Goal: Ask a question

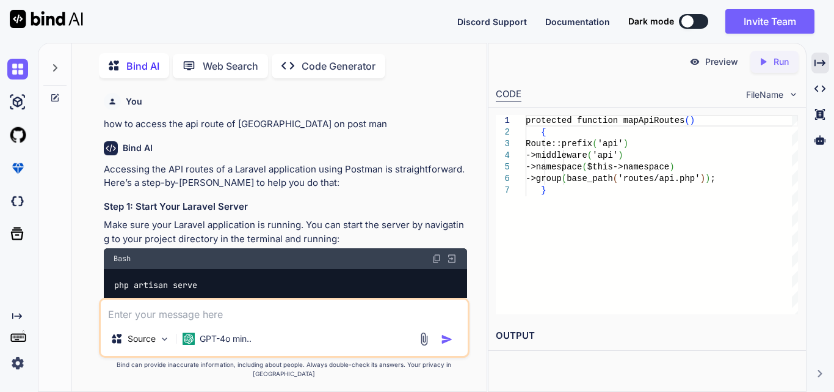
scroll to position [1795, 0]
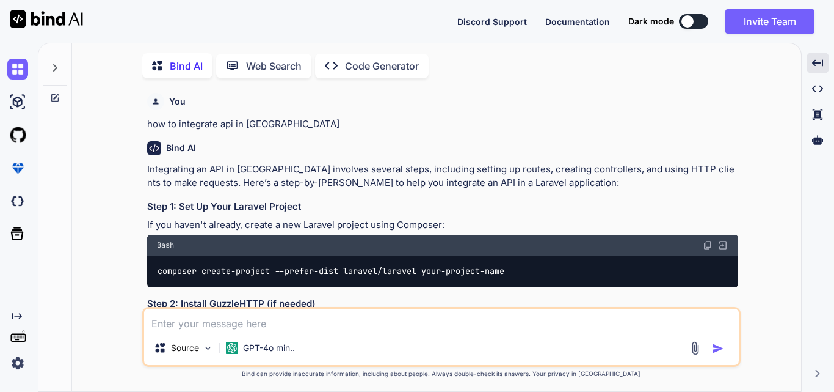
scroll to position [10626, 0]
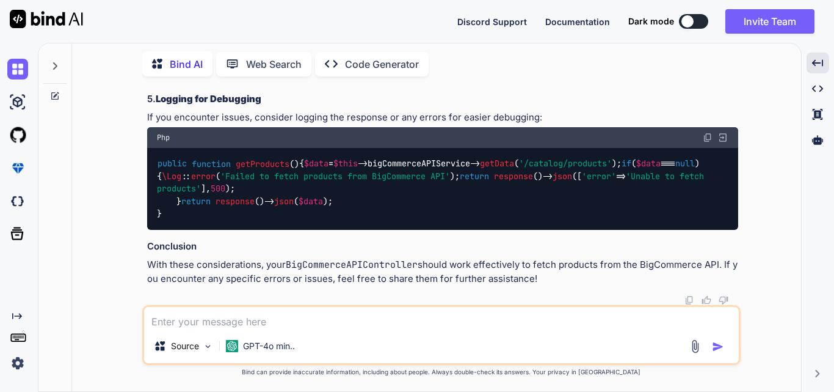
click at [340, 319] on textarea at bounding box center [441, 318] width 595 height 22
type textarea "how to call third party api in [GEOGRAPHIC_DATA]"
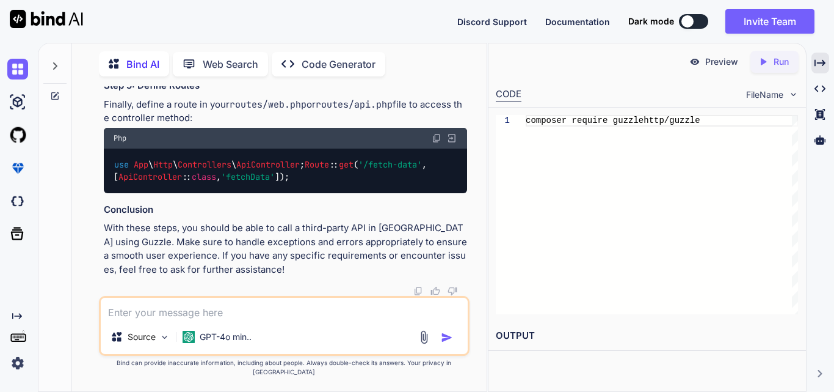
scroll to position [13070, 0]
drag, startPoint x: 228, startPoint y: 190, endPoint x: 247, endPoint y: 189, distance: 19.6
drag, startPoint x: 304, startPoint y: 188, endPoint x: 249, endPoint y: 191, distance: 55.1
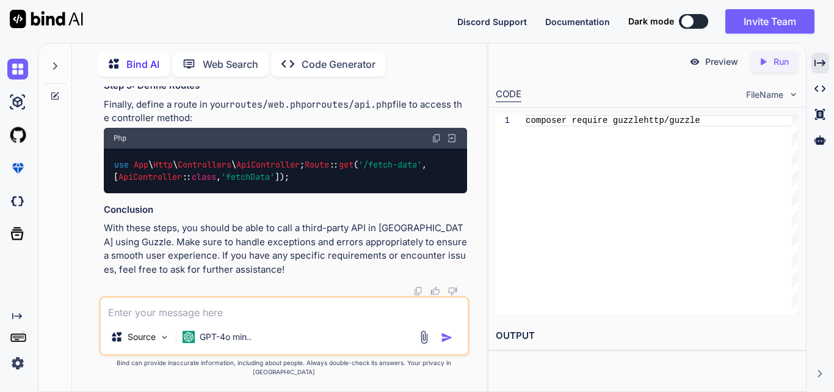
drag, startPoint x: 277, startPoint y: 188, endPoint x: 296, endPoint y: 188, distance: 18.9
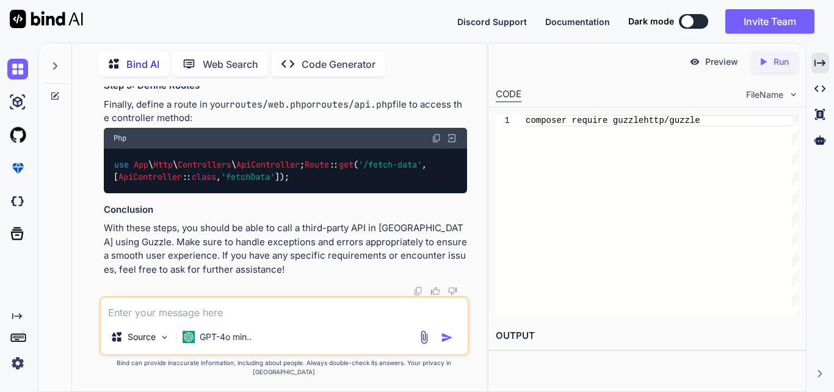
scroll to position [13131, 0]
drag, startPoint x: 322, startPoint y: 158, endPoint x: 328, endPoint y: 162, distance: 7.0
drag, startPoint x: 161, startPoint y: 153, endPoint x: 209, endPoint y: 172, distance: 51.8
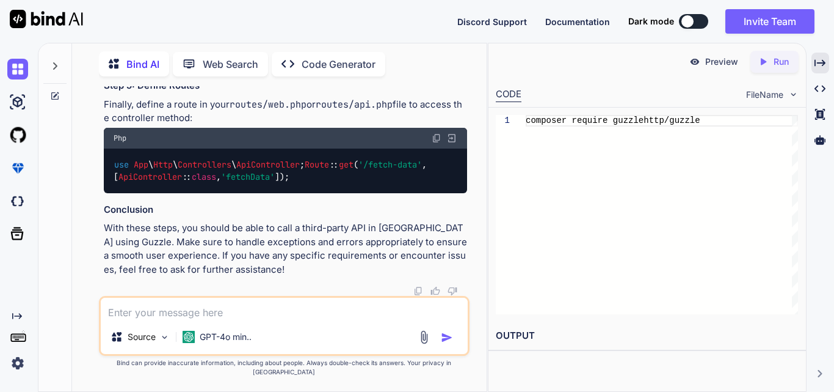
drag, startPoint x: 129, startPoint y: 125, endPoint x: 222, endPoint y: 158, distance: 99.1
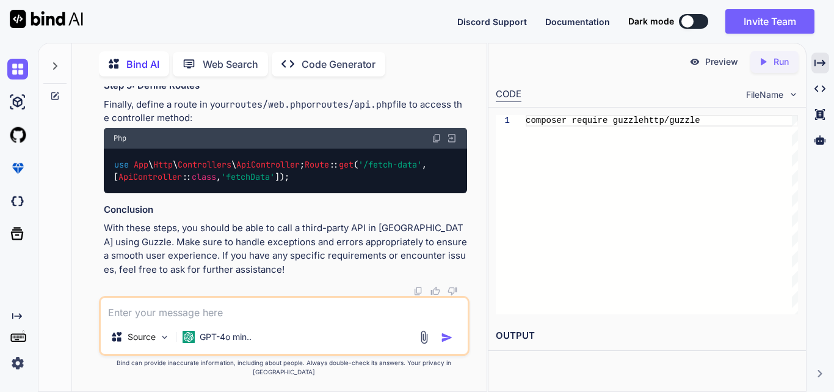
drag, startPoint x: 142, startPoint y: 268, endPoint x: 114, endPoint y: 195, distance: 77.7
copy code "public function getData ( $endpoint ) { try { $response = $this ->client-> get …"
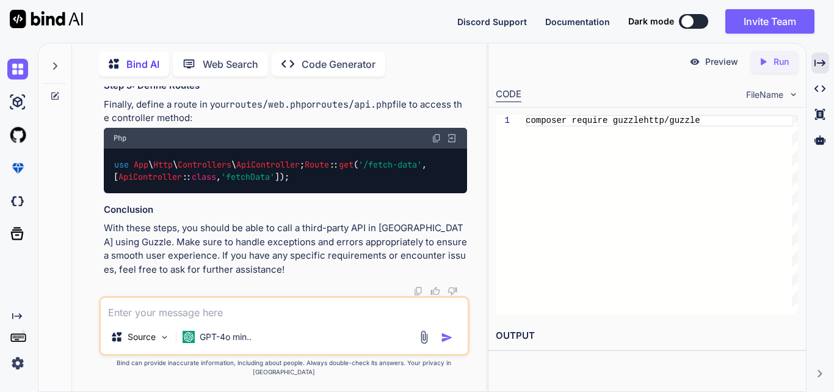
scroll to position [12826, 0]
click at [162, 319] on textarea at bounding box center [284, 308] width 367 height 22
type textarea "how to make constant file in laravel"
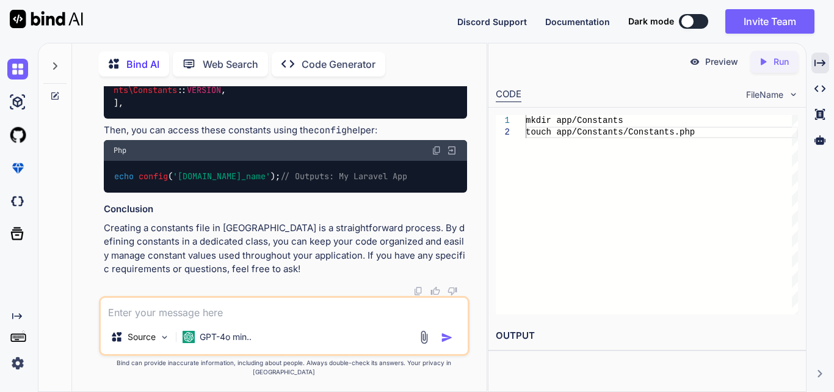
scroll to position [14532, 0]
drag, startPoint x: 134, startPoint y: 155, endPoint x: 164, endPoint y: 270, distance: 118.7
copy code "namespace App \ Constants ; class Constants { const APP_NAME = 'My Laravel App'…"
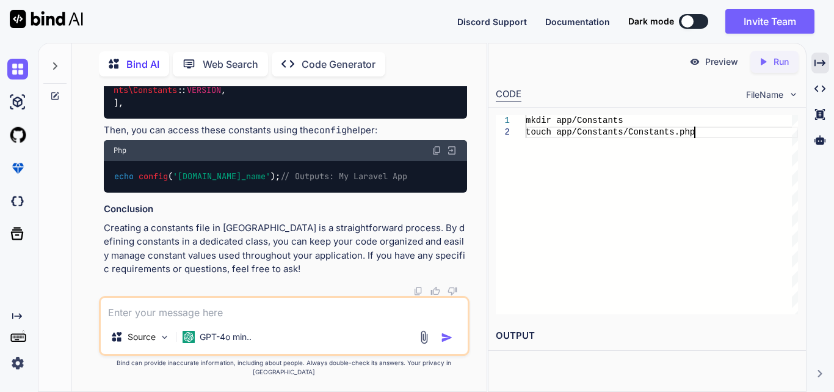
click at [611, 199] on div "mkdir app/Constants touch app/Constants/Constants.php" at bounding box center [662, 214] width 272 height 199
click at [217, 329] on div "Source GPT-4o min.." at bounding box center [284, 326] width 371 height 60
click at [216, 319] on textarea at bounding box center [284, 308] width 367 height 22
type textarea "how to setup middle ware"
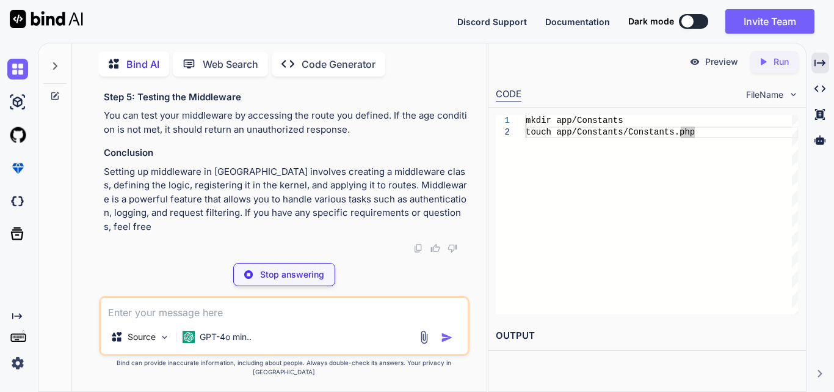
scroll to position [16466, 0]
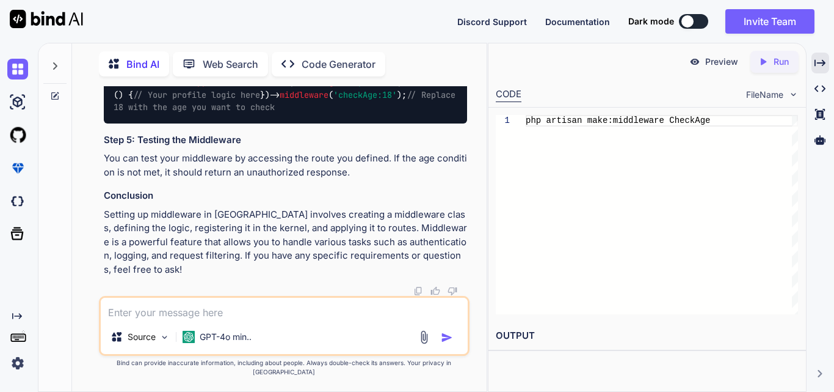
click at [255, 317] on textarea at bounding box center [284, 308] width 367 height 22
click at [294, 319] on textarea at bounding box center [284, 308] width 367 height 22
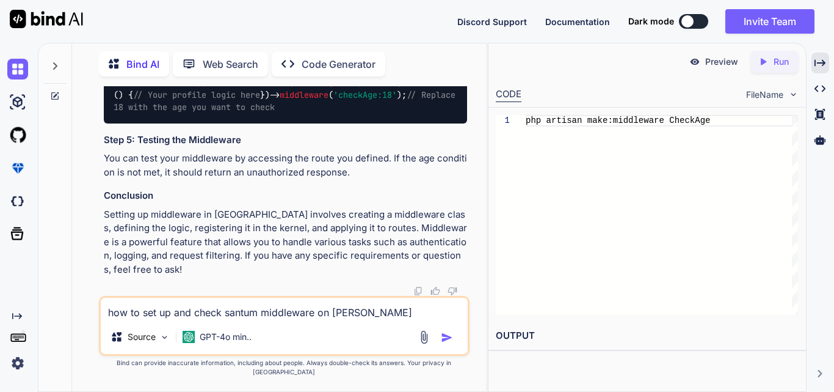
type textarea "how to set up and check santum middleware on postman"
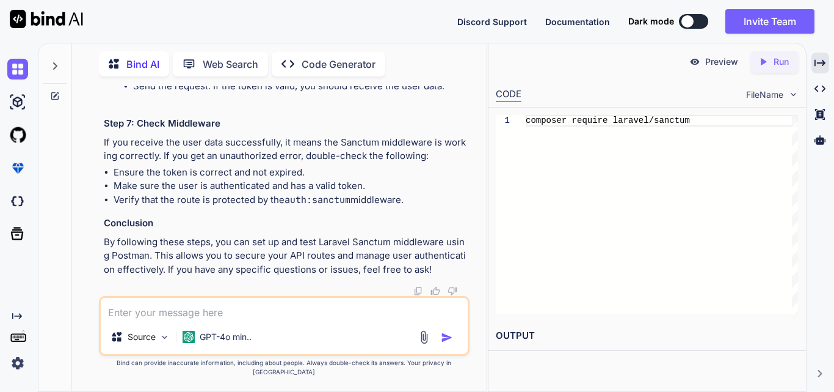
scroll to position [17320, 0]
drag, startPoint x: 167, startPoint y: 236, endPoint x: 299, endPoint y: 231, distance: 131.4
copy code "middleware ( 'auth:sanctum' )"
click at [311, 313] on textarea at bounding box center [284, 308] width 367 height 22
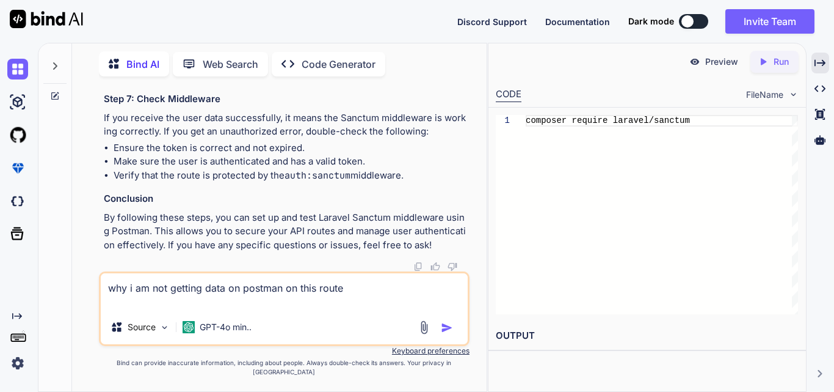
paste textarea "Route::middleware('auth:sanctum')->get('/bigcommerce/products', [BigCommerceAPI…"
type textarea "why i am not getting data on postman on this route Route::middleware('auth:sanc…"
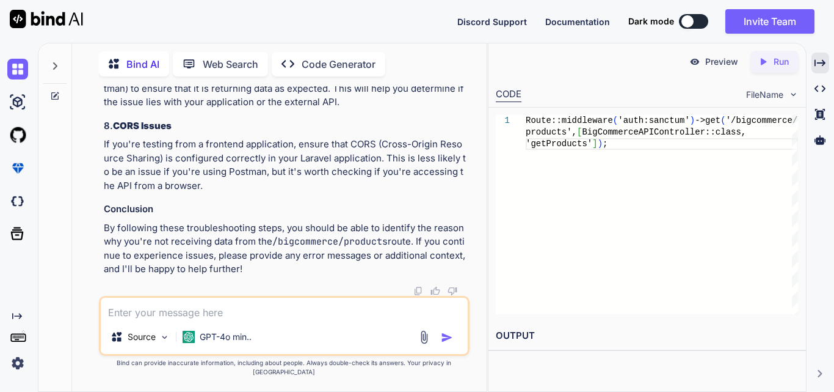
scroll to position [18478, 0]
drag, startPoint x: 214, startPoint y: 175, endPoint x: 307, endPoint y: 175, distance: 92.2
drag, startPoint x: 217, startPoint y: 177, endPoint x: 266, endPoint y: 177, distance: 49.5
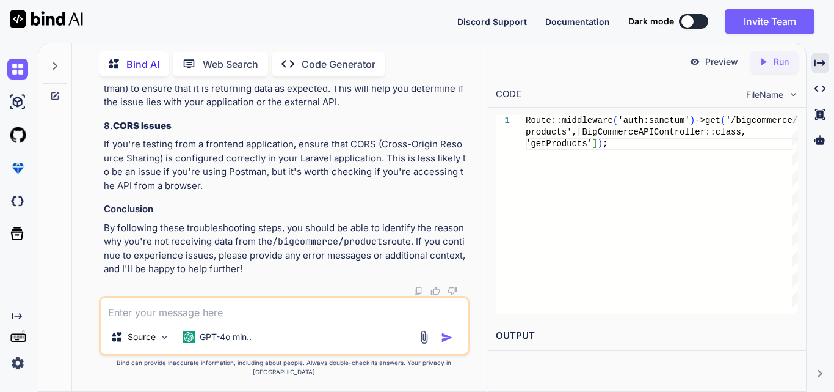
click at [291, 318] on textarea at bounding box center [284, 308] width 367 height 22
paste textarea "Middleware [auth:sanctum] not found.Laravel Extension(middleware)"
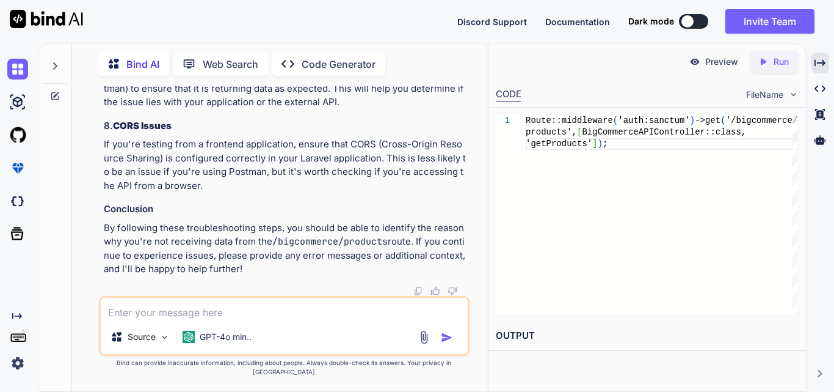
type textarea "Middleware [auth:sanctum] not found.Laravel Extension(middleware)"
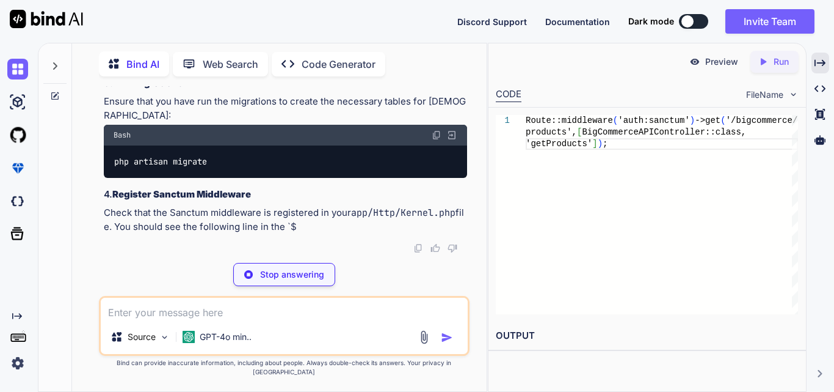
scroll to position [19652, 0]
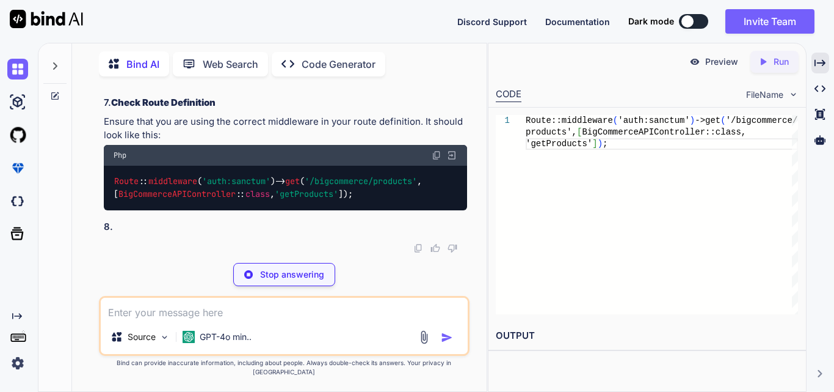
scroll to position [19713, 0]
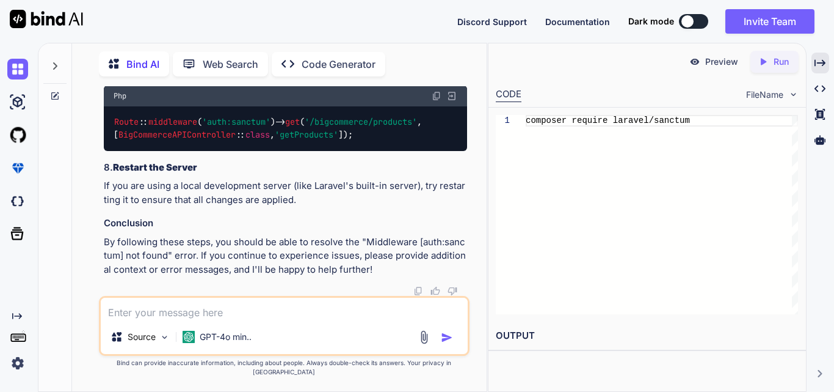
scroll to position [19896, 0]
click at [257, 27] on div "php artisan config:cache" at bounding box center [285, 11] width 363 height 32
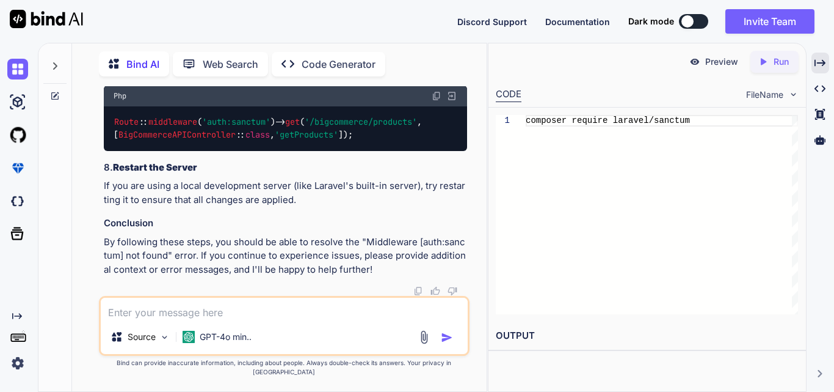
click at [257, 27] on div "php artisan config:cache" at bounding box center [285, 11] width 363 height 32
click at [219, 18] on code "php artisan config:cache" at bounding box center [173, 11] width 119 height 13
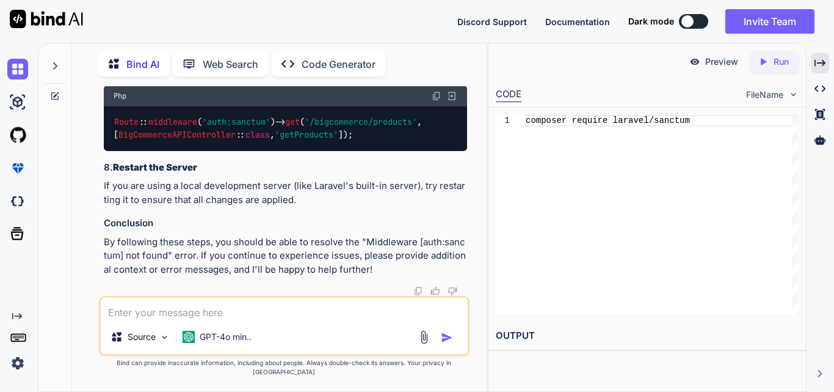
click at [172, 18] on code "php artisan config:cache" at bounding box center [173, 11] width 119 height 13
drag, startPoint x: 114, startPoint y: 194, endPoint x: 236, endPoint y: 194, distance: 122.2
click at [236, 27] on div "php artisan config:cache" at bounding box center [285, 11] width 363 height 32
click at [294, 140] on span "'getProducts'" at bounding box center [307, 134] width 64 height 11
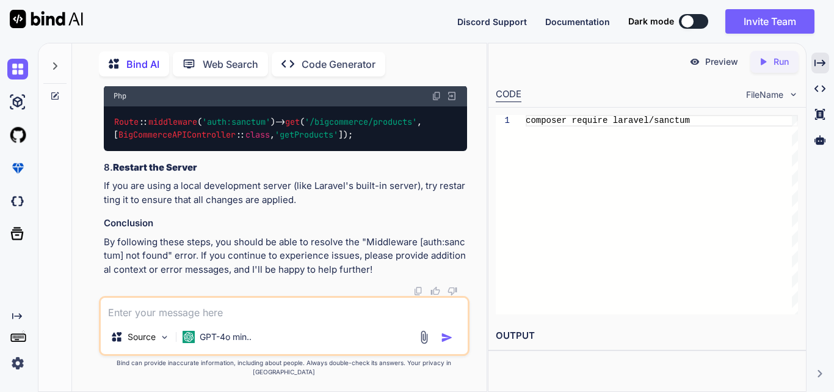
scroll to position [20559, 0]
click at [333, 128] on span "'/bigcommerce/products'" at bounding box center [361, 122] width 112 height 11
click at [275, 140] on code "Route :: middleware ( 'auth:sanctum' )-> get ( '/bigcommerce/products' , [ BigC…" at bounding box center [270, 127] width 313 height 25
click at [330, 140] on span "'getProducts'" at bounding box center [307, 134] width 64 height 11
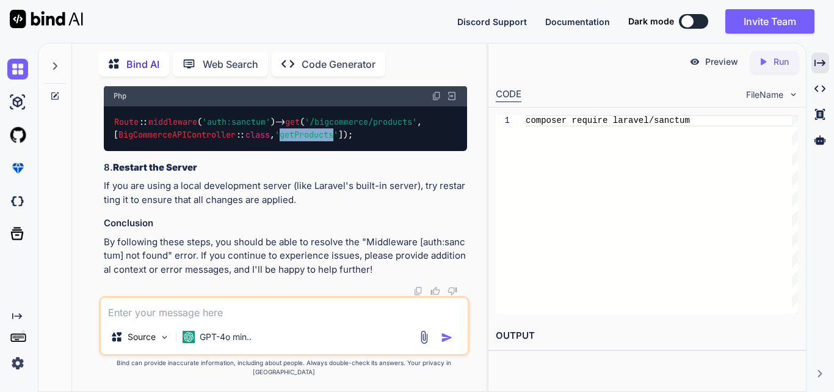
click at [330, 140] on span "'getProducts'" at bounding box center [307, 134] width 64 height 11
click at [371, 128] on span "'/bigcommerce/products'" at bounding box center [361, 122] width 112 height 11
click at [427, 132] on code "Route :: middleware ( 'auth:sanctum' )-> get ( '/bigcommerce/products' , [ BigC…" at bounding box center [270, 127] width 313 height 25
click at [360, 140] on code "Route :: middleware ( 'auth:sanctum' )-> get ( '/bigcommerce/products' , [ BigC…" at bounding box center [270, 127] width 313 height 25
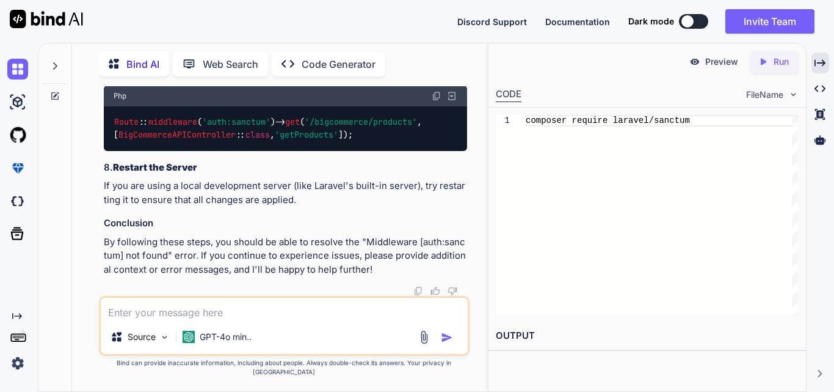
drag, startPoint x: 337, startPoint y: 131, endPoint x: 338, endPoint y: 137, distance: 6.2
click at [338, 137] on code "Route :: middleware ( 'auth:sanctum' )-> get ( '/bigcommerce/products' , [ BigC…" at bounding box center [270, 127] width 313 height 25
click at [349, 128] on span "'/bigcommerce/products'" at bounding box center [361, 122] width 112 height 11
click at [268, 319] on textarea at bounding box center [284, 308] width 367 height 22
type textarea "i"
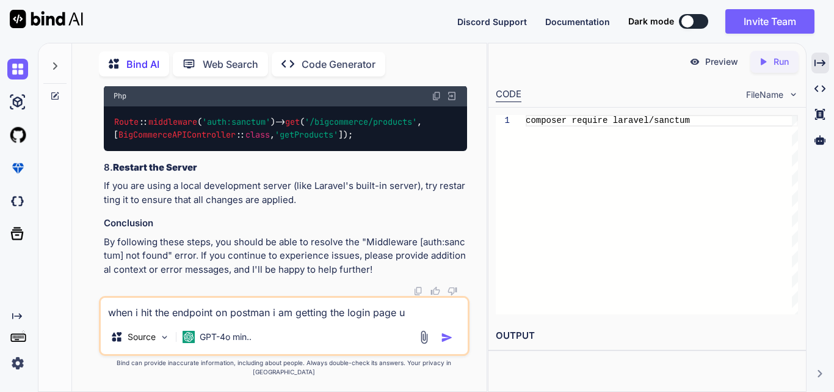
type textarea "when i hit the endpoint on postman i am getting the login page ui"
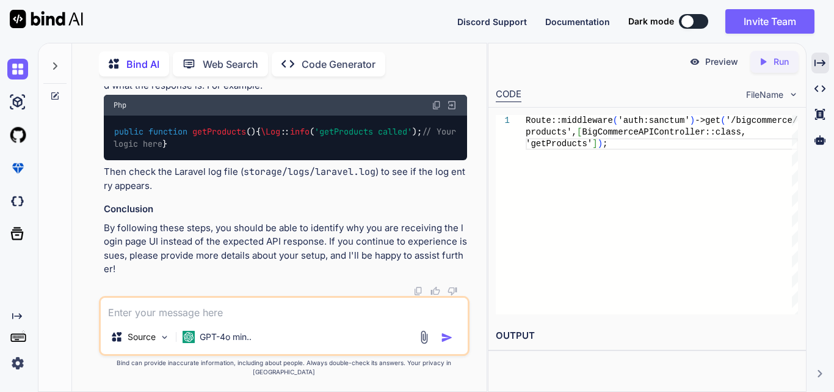
scroll to position [21060, 0]
drag, startPoint x: 177, startPoint y: 165, endPoint x: 145, endPoint y: 162, distance: 31.9
drag, startPoint x: 162, startPoint y: 161, endPoint x: 183, endPoint y: 165, distance: 21.8
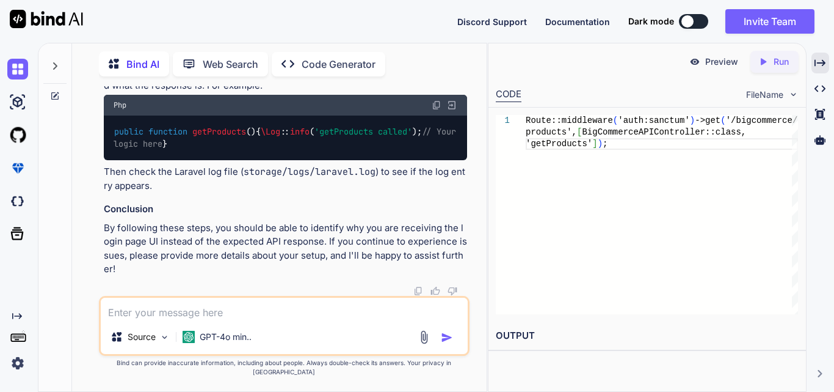
drag, startPoint x: 434, startPoint y: 200, endPoint x: 209, endPoint y: 217, distance: 226.0
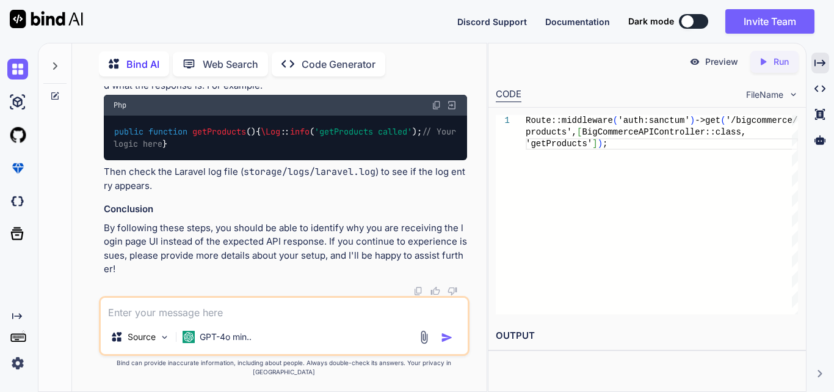
click at [217, 317] on textarea at bounding box center [284, 308] width 367 height 22
type textarea "how tyo get the bearer token"
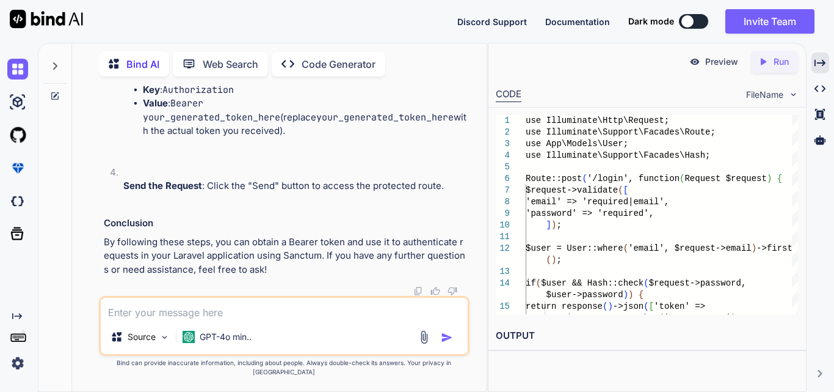
scroll to position [22242, 0]
click at [252, 316] on textarea at bounding box center [284, 308] width 367 height 22
type textarea "i am implemented breeze in it"
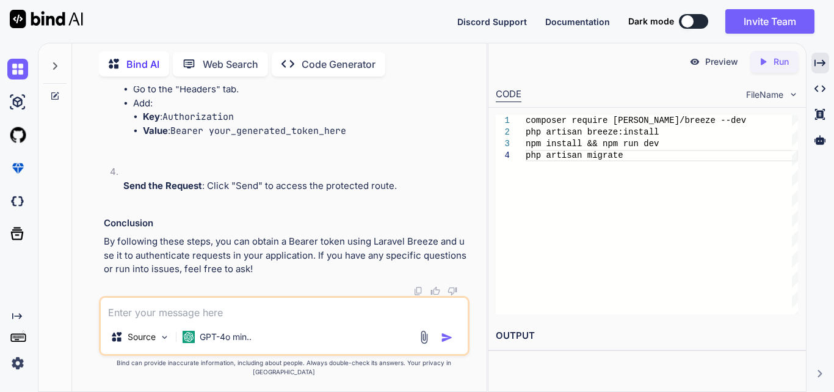
scroll to position [23632, 0]
drag, startPoint x: 110, startPoint y: 142, endPoint x: 357, endPoint y: 192, distance: 252.4
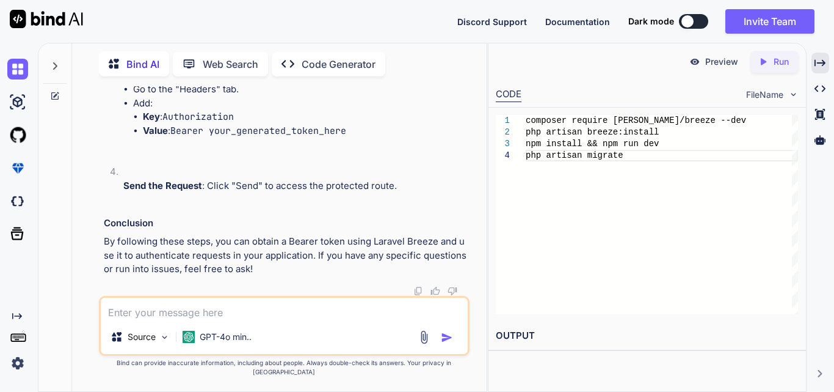
scroll to position [23571, 0]
drag, startPoint x: 113, startPoint y: 141, endPoint x: 211, endPoint y: 258, distance: 153.0
copy code "Route :: post ( '/login' , function (Request $request ) { $request -> validate …"
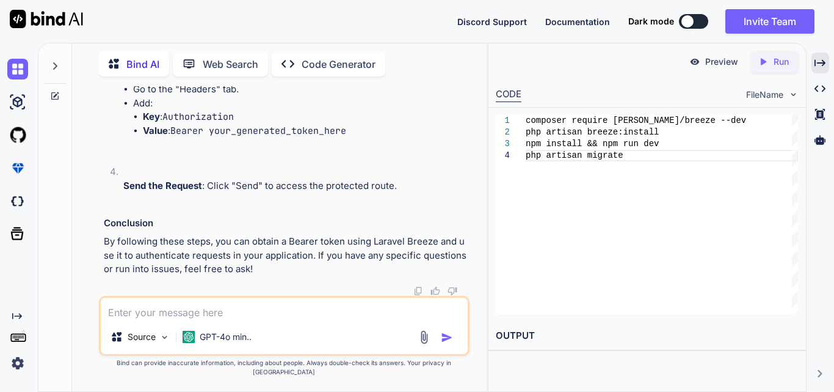
drag, startPoint x: 253, startPoint y: 141, endPoint x: 84, endPoint y: 141, distance: 169.2
click at [84, 141] on div "You how to integrate api in laravel Bind AI Integrating an API in [GEOGRAPHIC_D…" at bounding box center [284, 238] width 405 height 305
copy code "use Illuminate \ Http \ Request ;"
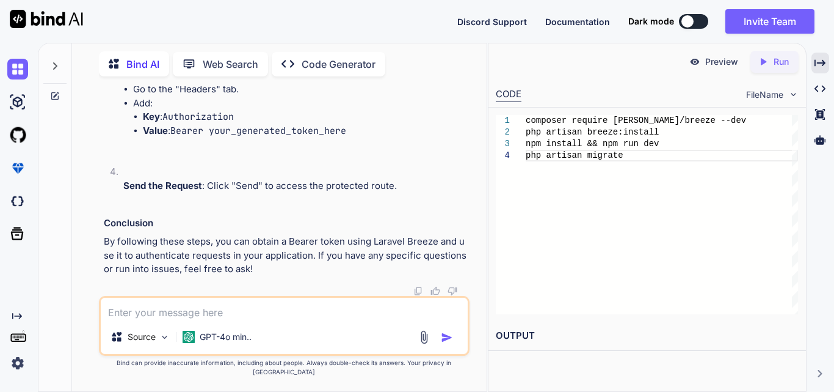
click at [234, 319] on textarea at bounding box center [284, 308] width 367 height 22
paste textarea "Call to undefined method App\Models\User::createToken()"
type textarea "Call to undefined method App\Models\User::createToken()"
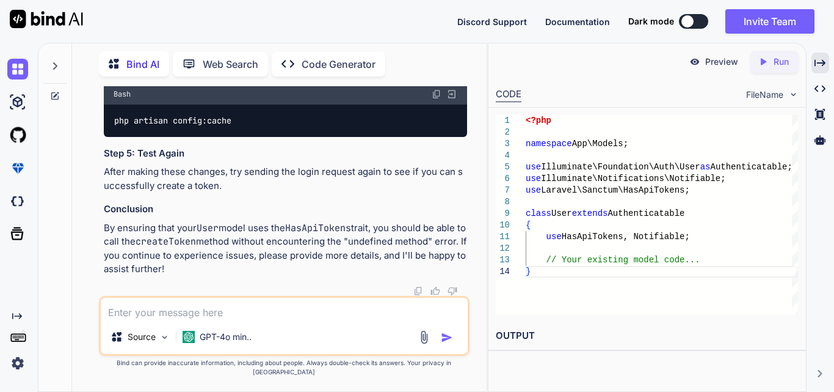
scroll to position [24807, 0]
drag, startPoint x: 152, startPoint y: 198, endPoint x: 273, endPoint y: 201, distance: 121.0
copy code "HasApiTokens , Notifiable"
drag, startPoint x: 283, startPoint y: 149, endPoint x: 101, endPoint y: 151, distance: 181.4
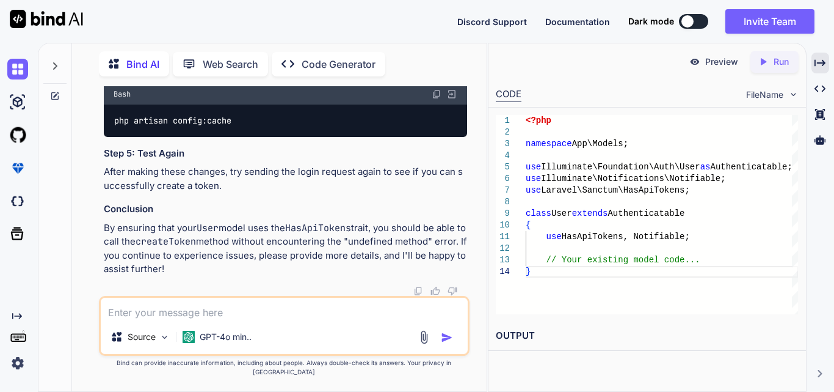
click at [101, 151] on div "You how to integrate api in laravel Bind AI Integrating an API in [GEOGRAPHIC_D…" at bounding box center [285, 191] width 368 height 210
copy code "use Laravel \ Sanctum \ HasApiTokens ;"
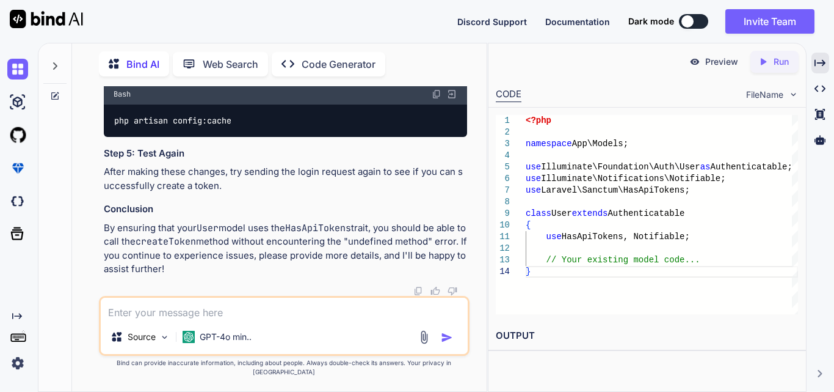
copy code "Authorization"
drag, startPoint x: 174, startPoint y: 142, endPoint x: 359, endPoint y: 144, distance: 184.5
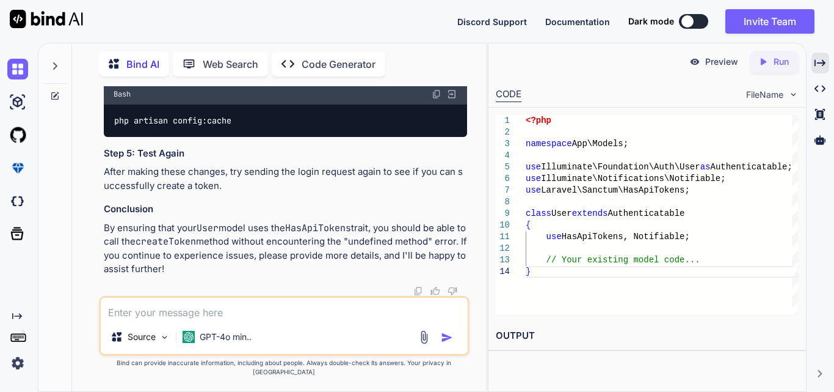
copy code "Bearer your_generated_token_here"
